Goal: Information Seeking & Learning: Learn about a topic

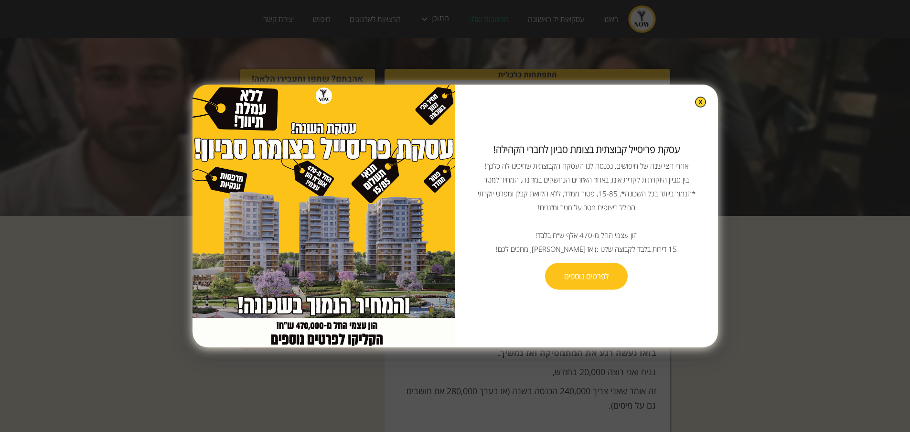
click at [695, 106] on img at bounding box center [700, 101] width 11 height 11
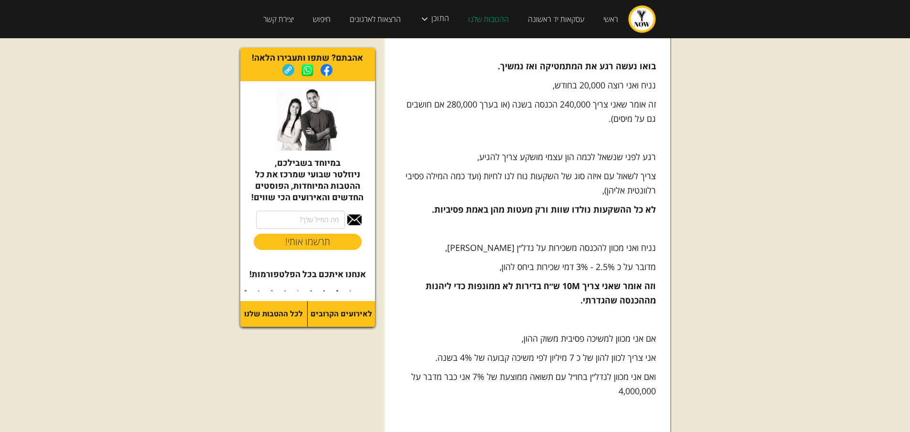
scroll to position [525, 0]
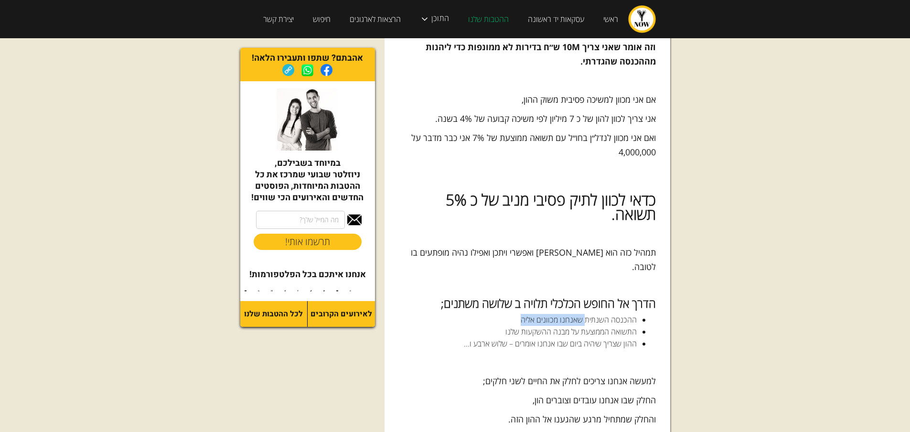
drag, startPoint x: 510, startPoint y: 302, endPoint x: 583, endPoint y: 304, distance: 73.6
click at [585, 314] on li "ההכנסה השנתית שאנחנו מכוונים אליה" at bounding box center [527, 320] width 219 height 12
click at [482, 326] on li "התשואה הממוצעת על מבנה ההשקעות שלנו" at bounding box center [527, 332] width 219 height 12
drag, startPoint x: 488, startPoint y: 317, endPoint x: 578, endPoint y: 317, distance: 89.8
click at [578, 326] on li "התשואה הממוצעת על מבנה ההשקעות שלנו" at bounding box center [527, 332] width 219 height 12
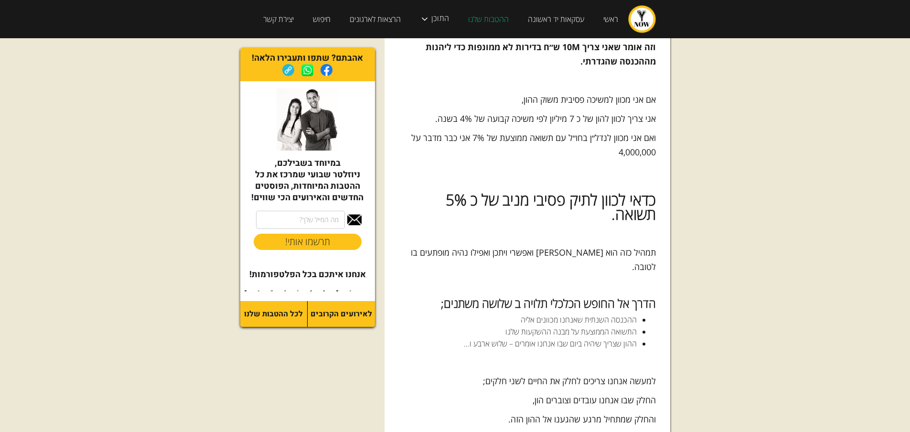
click at [531, 338] on li "ההון שצריך שיהיה ביום שבו אנחנו אומרים – שלוש ארבע ו..." at bounding box center [527, 344] width 219 height 12
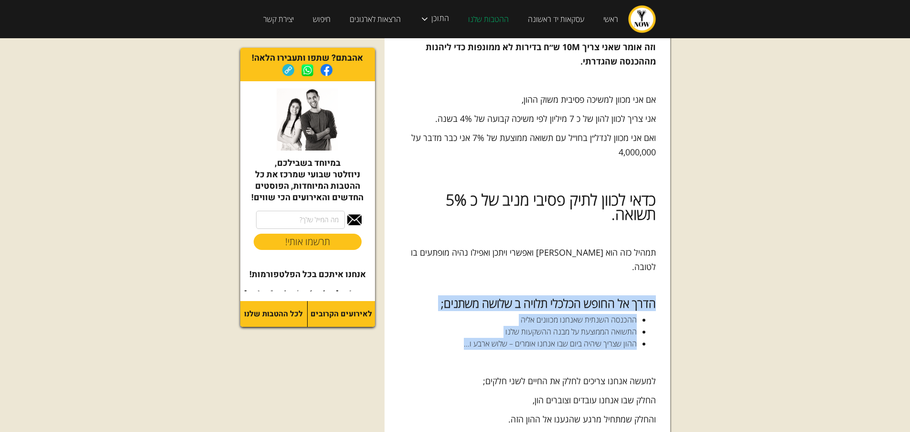
drag, startPoint x: 442, startPoint y: 333, endPoint x: 652, endPoint y: 289, distance: 215.0
click at [529, 326] on li "התשואה הממוצעת על מבנה ההשקעות שלנו" at bounding box center [527, 332] width 219 height 12
drag, startPoint x: 449, startPoint y: 327, endPoint x: 652, endPoint y: 287, distance: 207.0
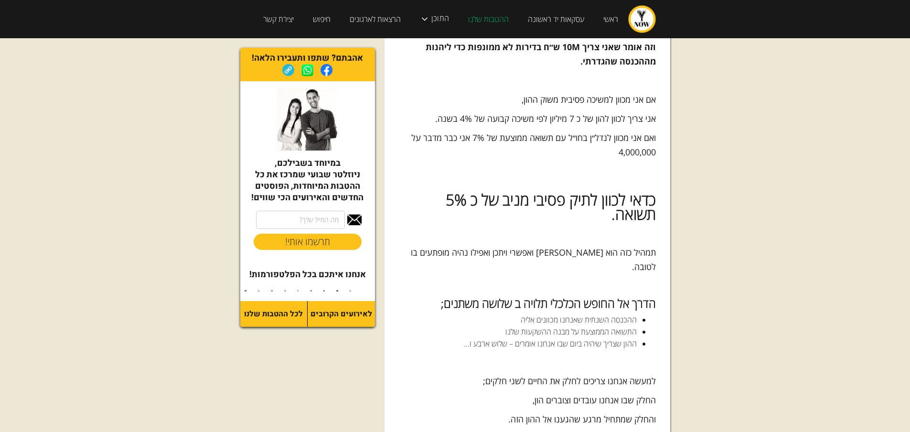
click at [564, 354] on p "‍" at bounding box center [527, 361] width 257 height 14
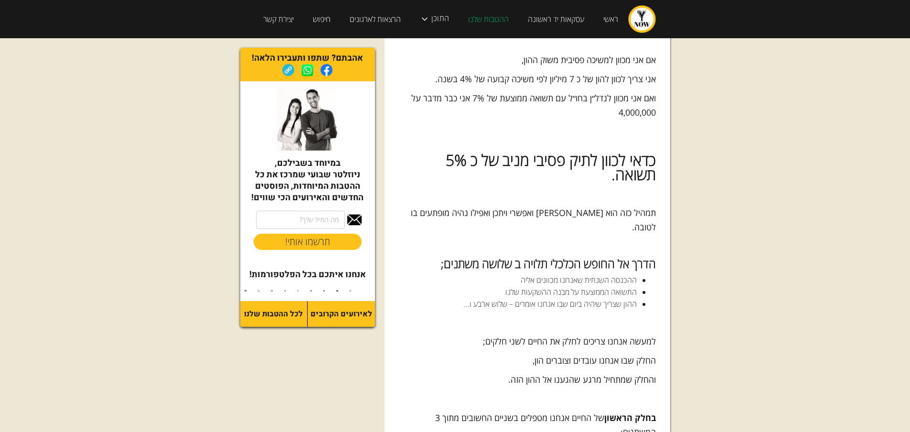
scroll to position [621, 0]
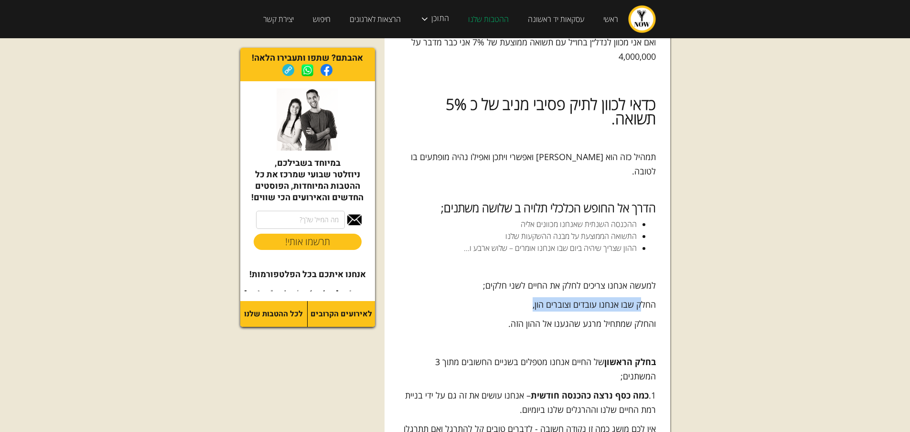
drag, startPoint x: 502, startPoint y: 296, endPoint x: 638, endPoint y: 295, distance: 136.1
click at [638, 297] on p "החלק שבו אנחנו עובדים וצוברים הון," at bounding box center [527, 304] width 257 height 14
drag, startPoint x: 475, startPoint y: 315, endPoint x: 669, endPoint y: 295, distance: 195.8
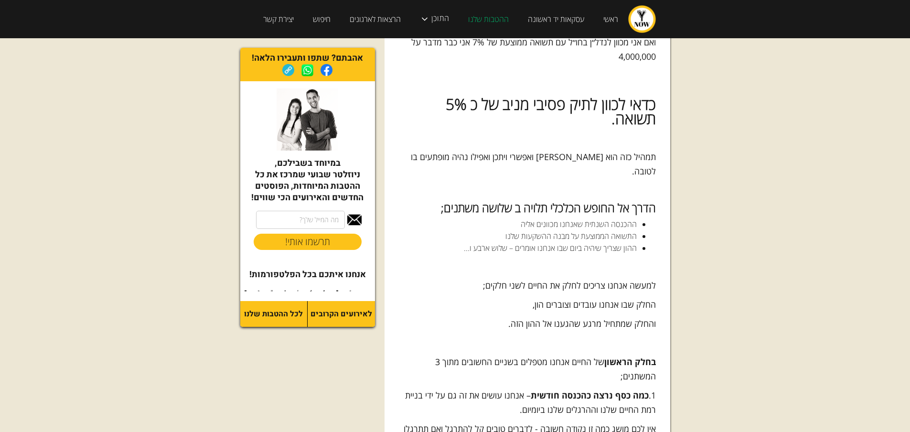
click at [575, 335] on p "‍" at bounding box center [527, 342] width 257 height 14
drag, startPoint x: 609, startPoint y: 362, endPoint x: 652, endPoint y: 340, distance: 48.5
click at [652, 354] on p "בחלק הראשון של החיים אנחנו מטפלים בשניים החשובים מתוך 3 המשתנים;" at bounding box center [527, 368] width 257 height 29
click at [558, 354] on p "בחלק הראשון של החיים אנחנו מטפלים בשניים החשובים מתוך 3 המשתנים;" at bounding box center [527, 368] width 257 height 29
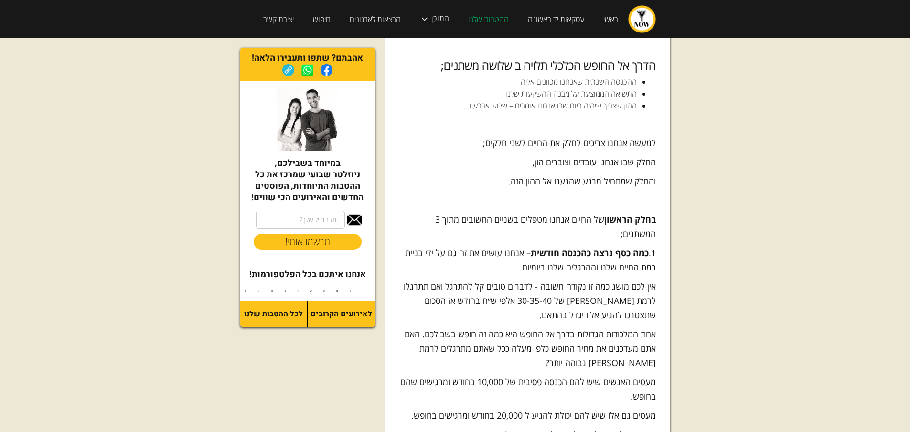
scroll to position [764, 0]
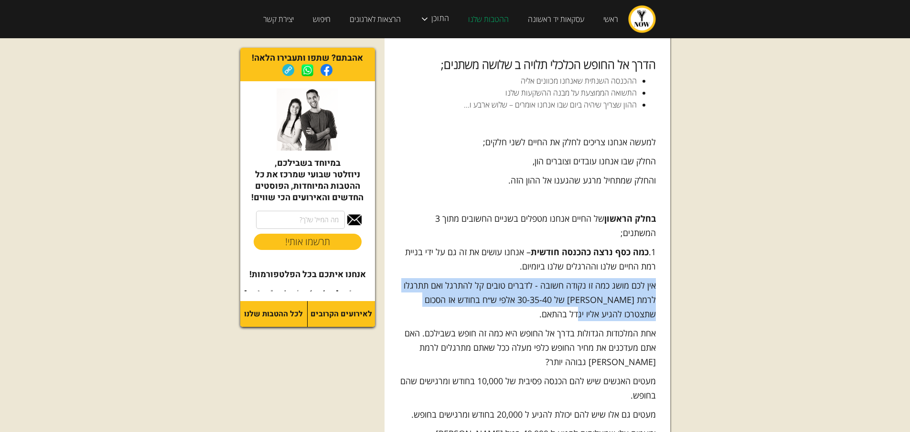
drag, startPoint x: 572, startPoint y: 297, endPoint x: 679, endPoint y: 261, distance: 112.7
click at [679, 261] on div "התפתחות כלכלית איך מגיעים לחופש כלכלי? [DATE] — [PERSON_NAME] [PERSON_NAME] [PE…" at bounding box center [455, 296] width 449 height 2044
click at [599, 278] on p "אין לכם מושג כמה זו נקודה חשובה - לדברים טובים קל להתרגל ואם תתרגלו לרמת [PERSO…" at bounding box center [527, 299] width 257 height 43
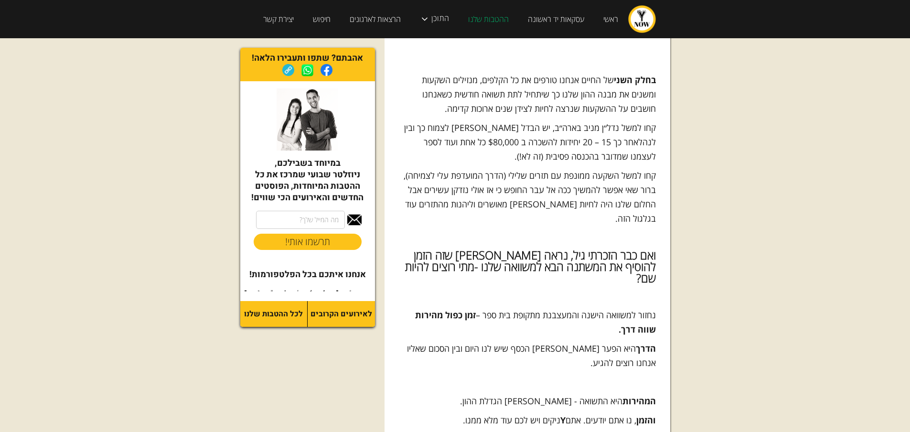
scroll to position [1337, 0]
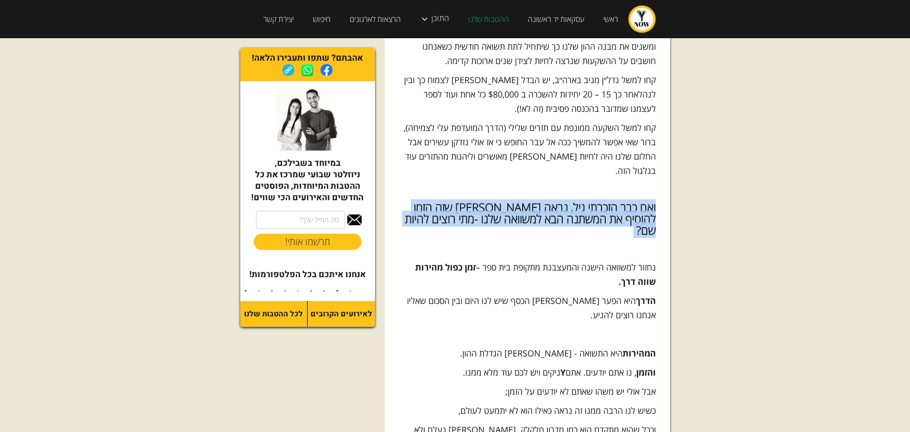
drag, startPoint x: 416, startPoint y: 196, endPoint x: 697, endPoint y: 182, distance: 281.1
click at [585, 202] on h4 "ואם כבר הזכרתי גיל, נראה [PERSON_NAME] שזה הזמן להוסיף את המשתנה הבא למשוואה של…" at bounding box center [527, 219] width 257 height 34
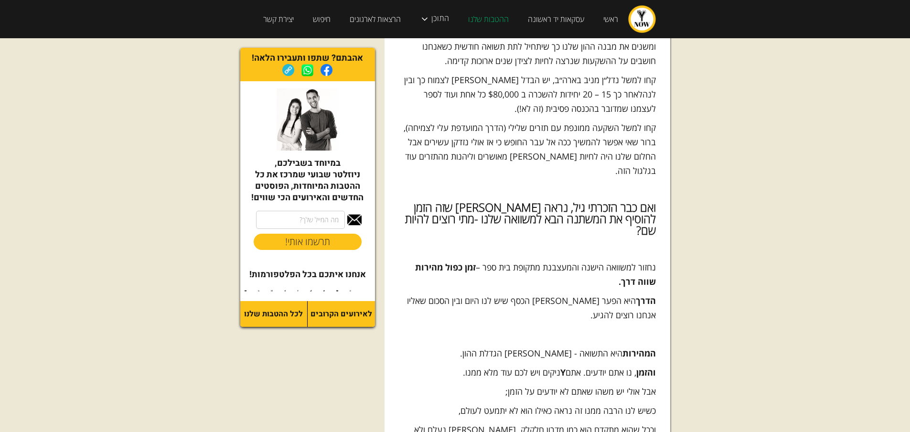
click at [424, 261] on strong "זמן כפול מהירות שווה דרך." at bounding box center [535, 274] width 241 height 26
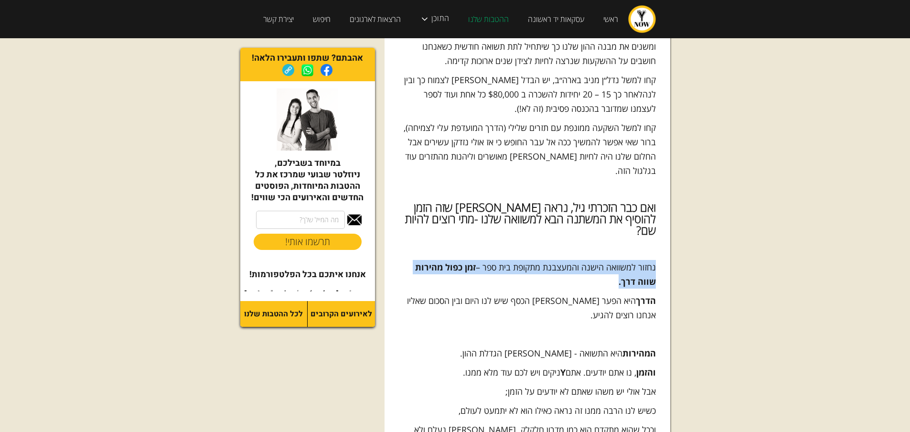
drag, startPoint x: 601, startPoint y: 243, endPoint x: 656, endPoint y: 223, distance: 58.0
click at [520, 260] on p "נחזור למשוואה הישנה והמעצבנת מתקופת בית ספר – זמן כפול מהירות שווה דרך." at bounding box center [527, 274] width 257 height 29
drag, startPoint x: 605, startPoint y: 241, endPoint x: 678, endPoint y: 219, distance: 76.3
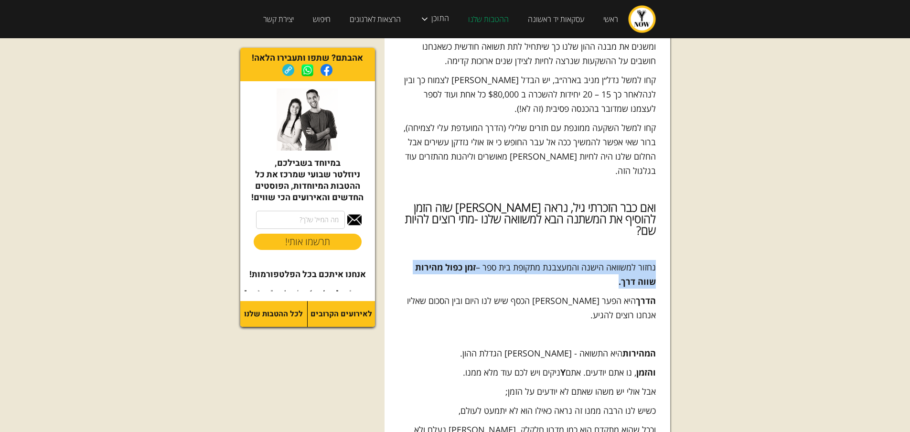
click at [576, 260] on p "נחזור למשוואה הישנה והמעצבנת מתקופת בית ספר – זמן כפול מהירות שווה דרך." at bounding box center [527, 274] width 257 height 29
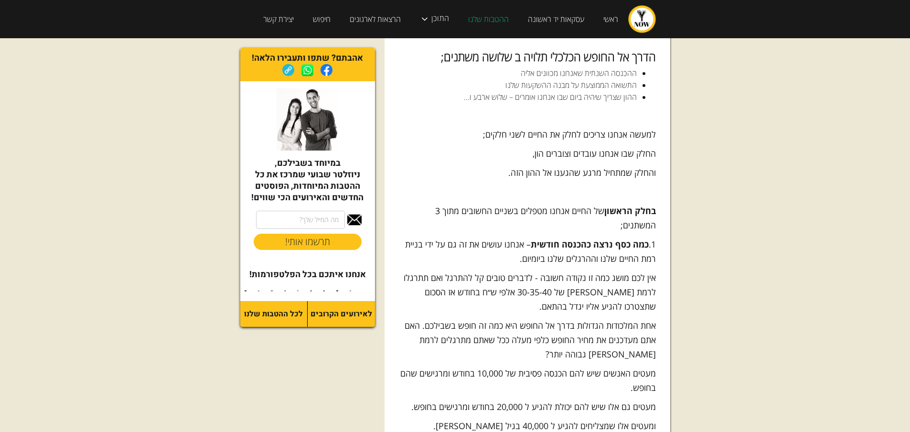
scroll to position [907, 0]
